Goal: Navigation & Orientation: Find specific page/section

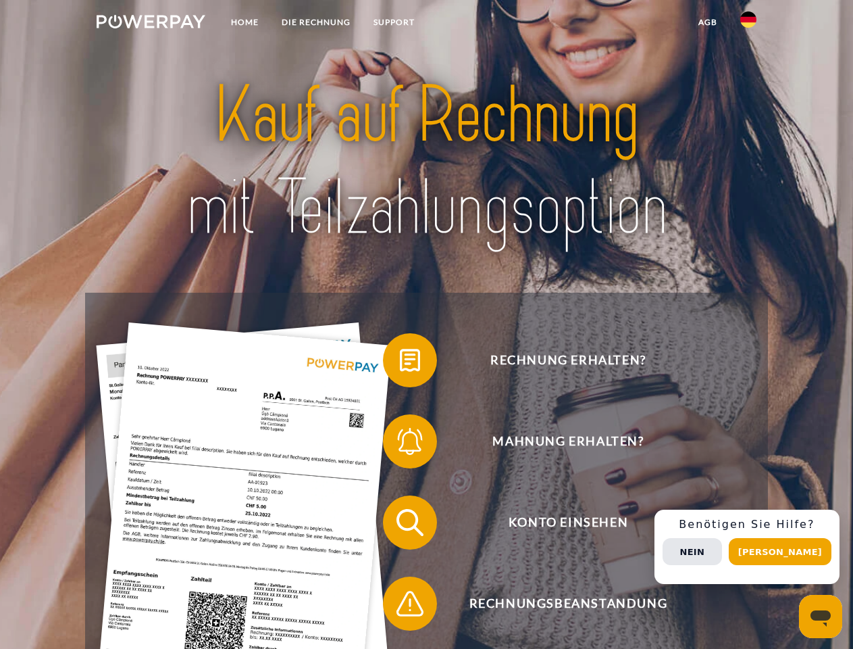
click at [151, 24] on img at bounding box center [151, 22] width 109 height 14
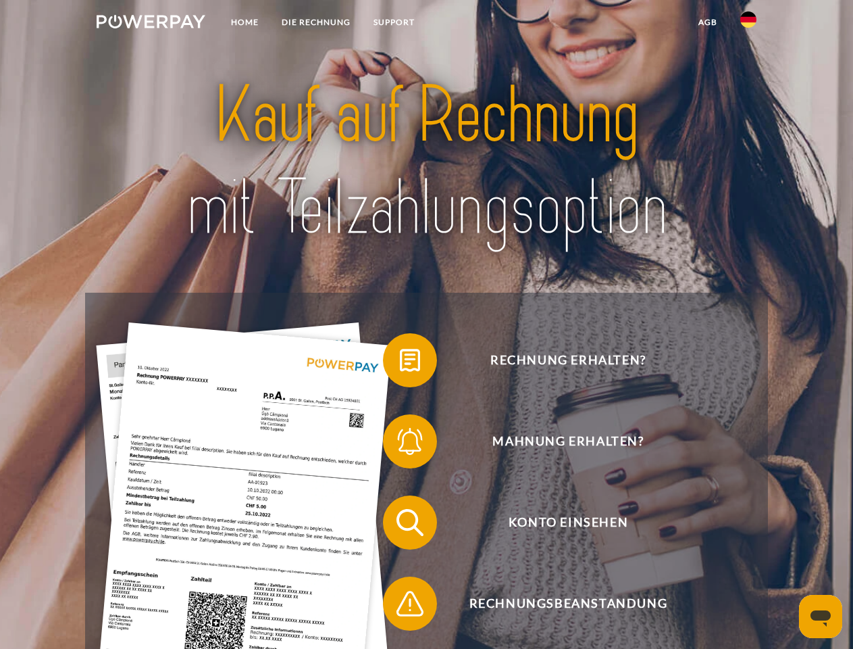
click at [749, 24] on img at bounding box center [749, 19] width 16 height 16
click at [707, 22] on link "agb" at bounding box center [708, 22] width 42 height 24
click at [400, 363] on span at bounding box center [390, 360] width 68 height 68
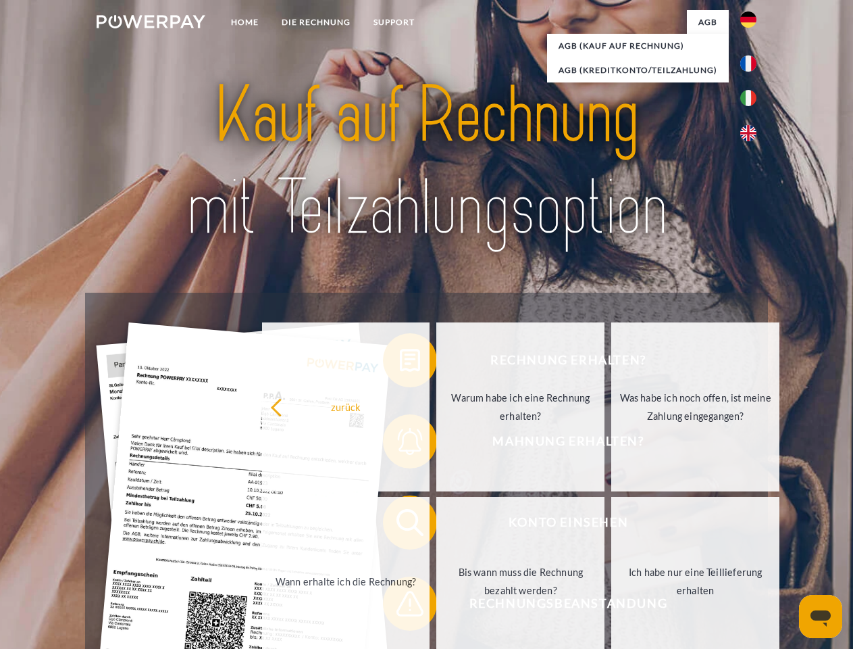
click at [400, 444] on link "zurück" at bounding box center [346, 406] width 168 height 169
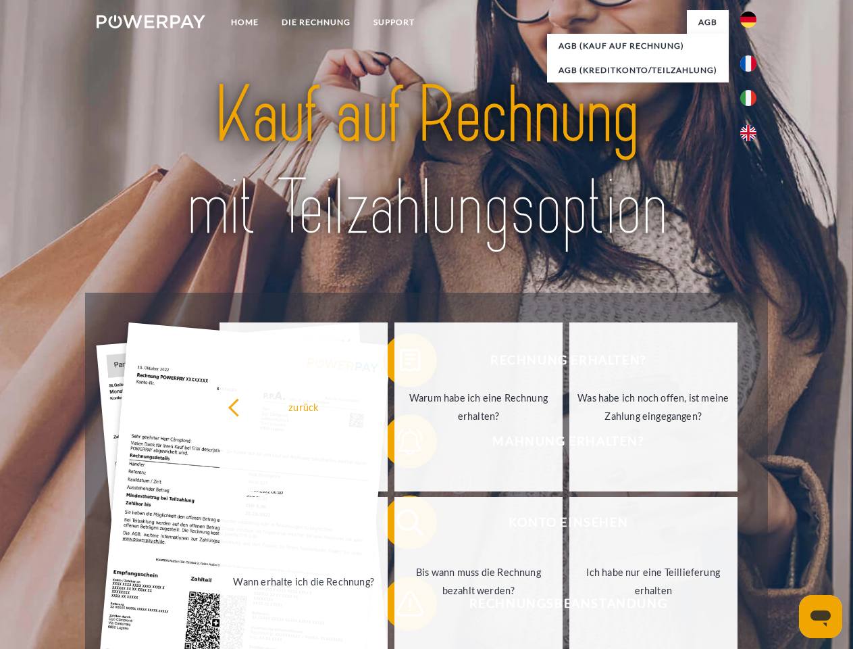
click at [400, 525] on span at bounding box center [390, 523] width 68 height 68
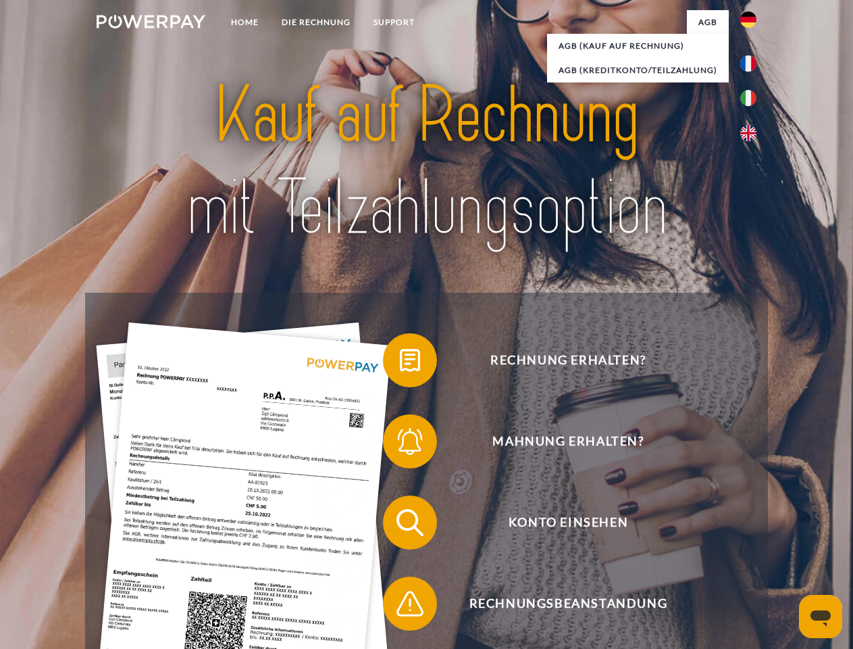
click at [400, 606] on span at bounding box center [390, 604] width 68 height 68
click at [752, 547] on div "Rechnung erhalten? Mahnung erhalten? Konto einsehen" at bounding box center [426, 563] width 682 height 541
click at [719, 549] on span "Konto einsehen" at bounding box center [568, 522] width 331 height 54
click at [785, 551] on header "Home DIE RECHNUNG SUPPORT" at bounding box center [426, 466] width 853 height 933
